Goal: Transaction & Acquisition: Purchase product/service

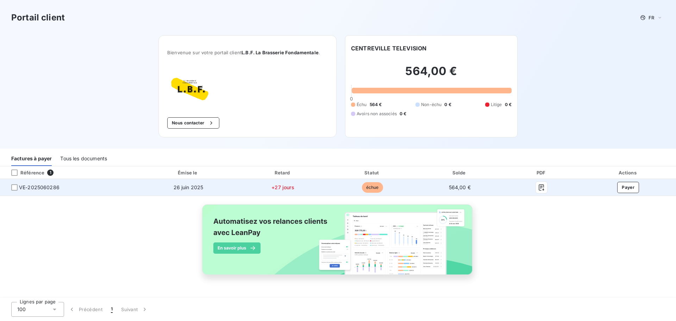
click at [49, 192] on td "VE-2025060286" at bounding box center [69, 187] width 139 height 17
click at [49, 191] on td "VE-2025060286" at bounding box center [69, 187] width 139 height 17
click at [50, 190] on span "VE-2025060286" at bounding box center [39, 187] width 41 height 7
drag, startPoint x: 17, startPoint y: 186, endPoint x: 48, endPoint y: 191, distance: 31.8
click at [17, 186] on div at bounding box center [14, 187] width 6 height 6
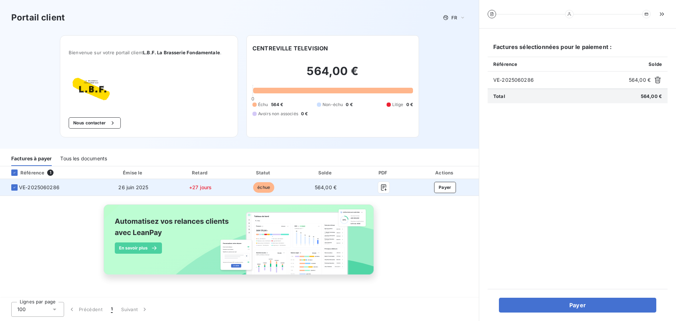
click at [43, 191] on td "VE-2025060286" at bounding box center [49, 187] width 99 height 17
click at [47, 185] on span "VE-2025060286" at bounding box center [39, 187] width 41 height 7
click at [384, 189] on icon "button" at bounding box center [384, 187] width 7 height 7
click at [436, 190] on button "Payer" at bounding box center [445, 187] width 22 height 11
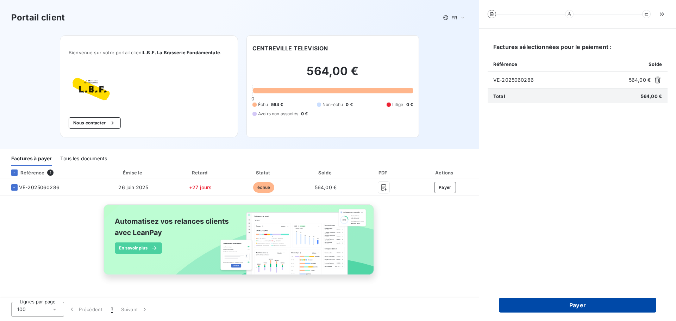
click at [563, 308] on button "Payer" at bounding box center [577, 305] width 157 height 15
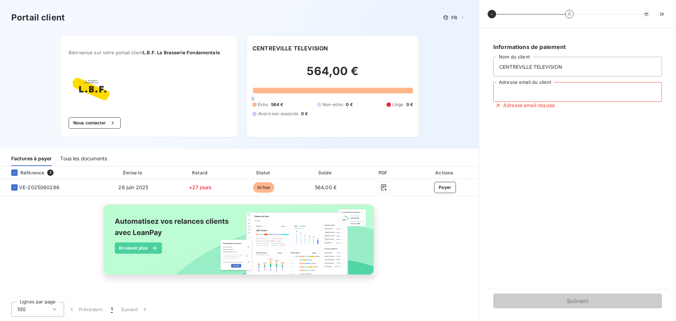
click at [582, 95] on input "Adresse email du client" at bounding box center [578, 92] width 169 height 20
drag, startPoint x: 543, startPoint y: 96, endPoint x: 443, endPoint y: 84, distance: 100.8
click at [443, 84] on div "Portail client FR Bienvenue sur votre portail client L.B.F. La Brasserie Fondam…" at bounding box center [338, 160] width 676 height 321
paste input "@[DOMAIN_NAME]"
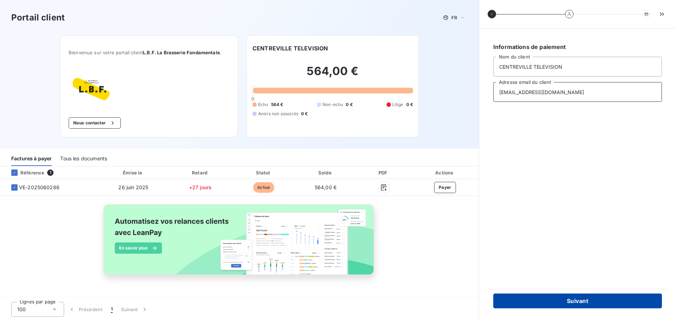
type input "[EMAIL_ADDRESS][DOMAIN_NAME]"
click at [594, 303] on button "Suivant" at bounding box center [578, 300] width 169 height 15
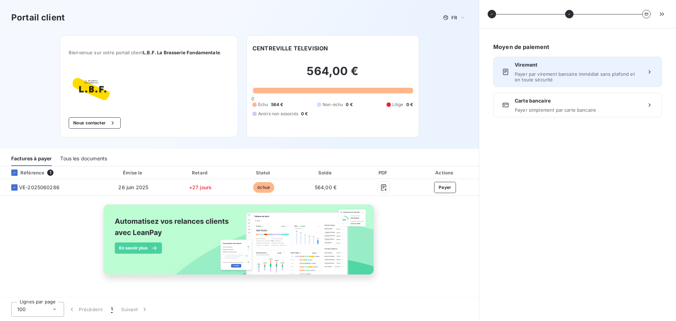
click at [583, 80] on span "Payer par virement bancaire immédiat sans plafond et en toute sécurité" at bounding box center [578, 76] width 126 height 11
